Goal: Navigation & Orientation: Find specific page/section

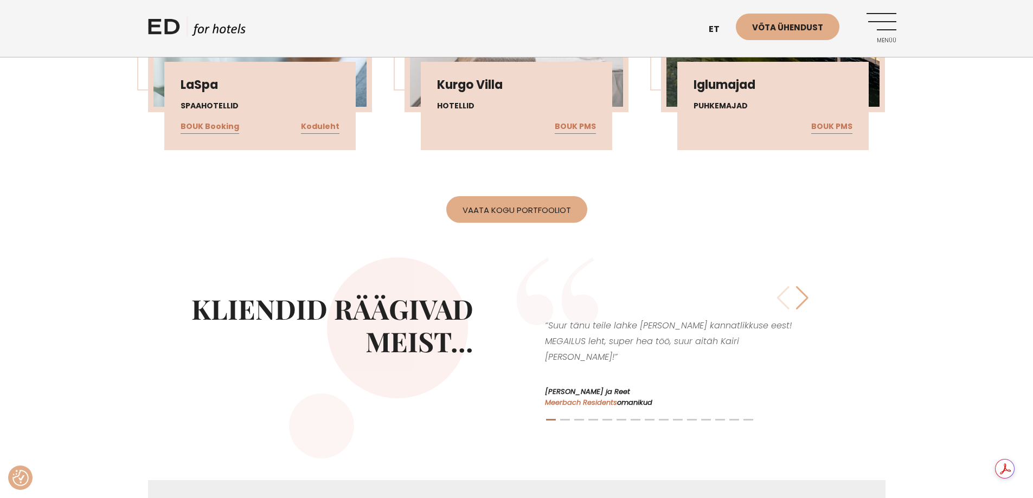
scroll to position [2277, 0]
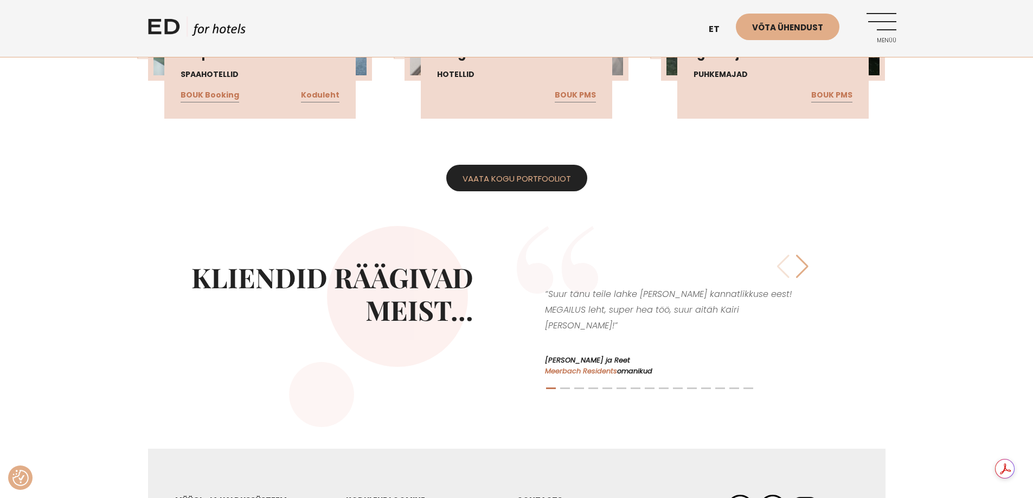
click at [520, 191] on link "Vaata kogu portfooliot" at bounding box center [516, 178] width 141 height 27
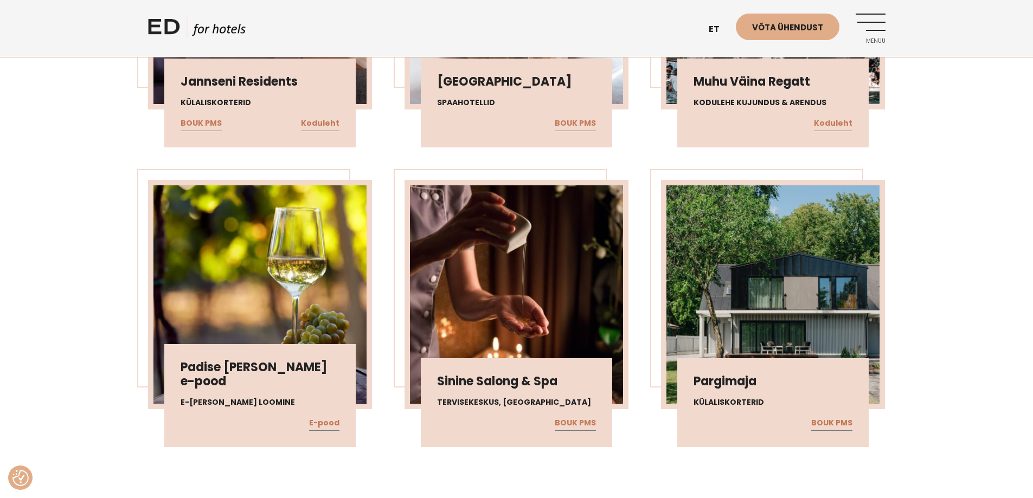
scroll to position [596, 0]
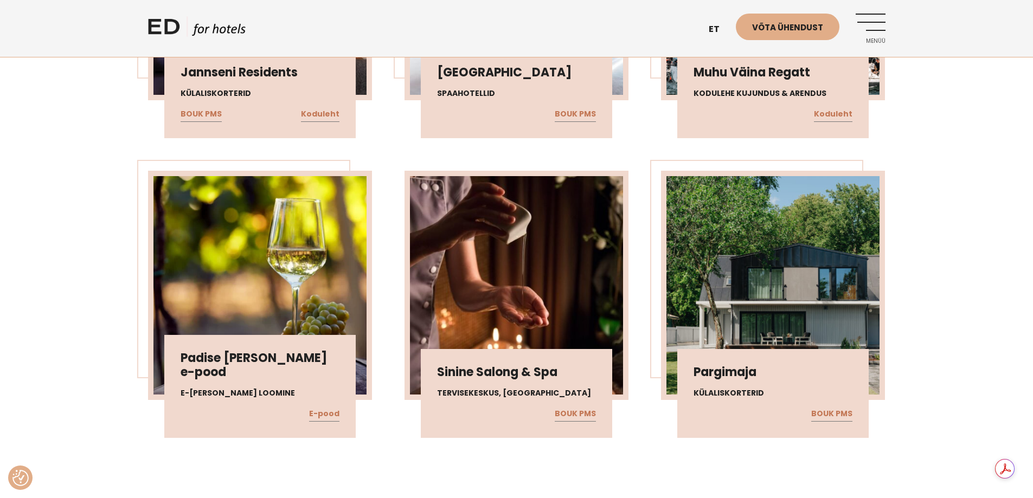
click at [498, 285] on img at bounding box center [516, 285] width 213 height 218
click at [581, 420] on link "BOUK PMS" at bounding box center [575, 414] width 41 height 14
